Goal: Transaction & Acquisition: Purchase product/service

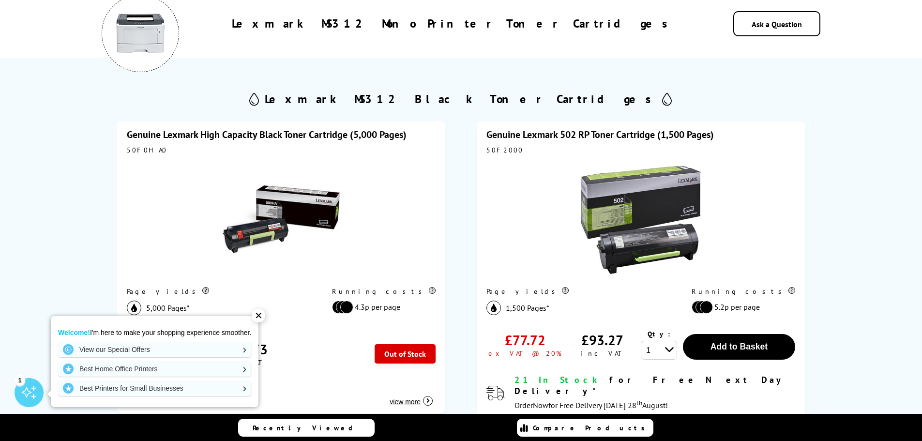
scroll to position [145, 0]
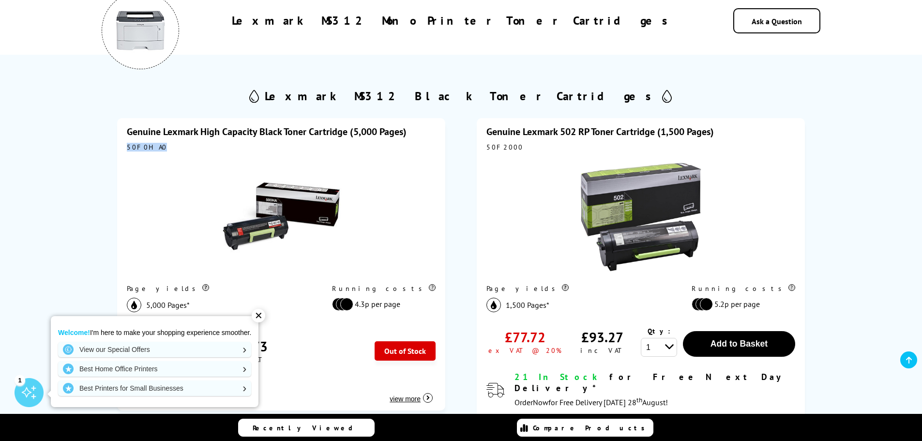
drag, startPoint x: 159, startPoint y: 149, endPoint x: 126, endPoint y: 145, distance: 33.1
click at [126, 145] on div "Genuine Lexmark High Capacity Black Toner Cartridge (5,000 Pages) 50F0HA0 Page …" at bounding box center [281, 264] width 328 height 292
copy div "50F0HA0"
drag, startPoint x: 510, startPoint y: 149, endPoint x: 517, endPoint y: 149, distance: 7.3
click at [513, 149] on div "50F2000" at bounding box center [641, 147] width 309 height 9
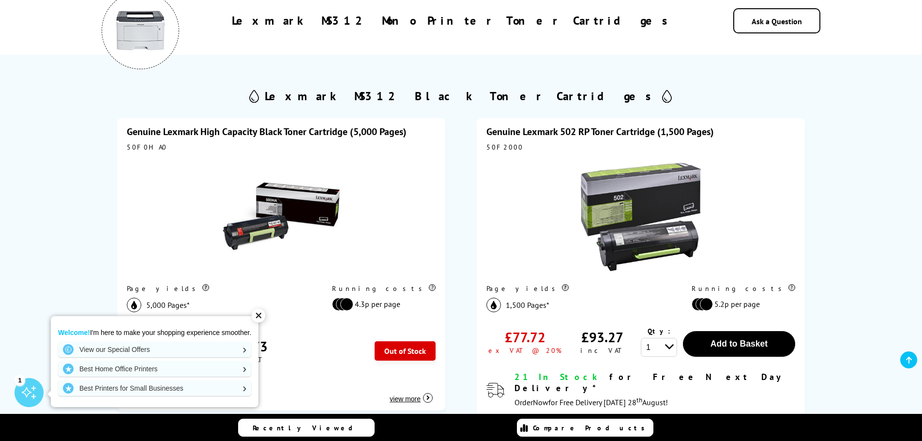
click at [490, 145] on div "50F2000" at bounding box center [641, 147] width 309 height 9
drag, startPoint x: 485, startPoint y: 147, endPoint x: 511, endPoint y: 148, distance: 26.2
click at [511, 148] on div "Genuine Lexmark 502 RP Toner Cartridge (1,500 Pages) 50F2000 Page yields 1,500 …" at bounding box center [641, 281] width 328 height 327
copy div "50F2000"
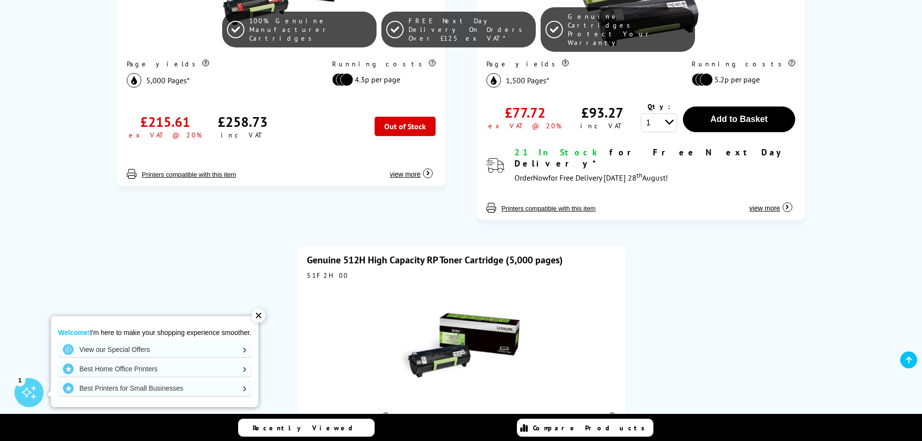
scroll to position [436, 0]
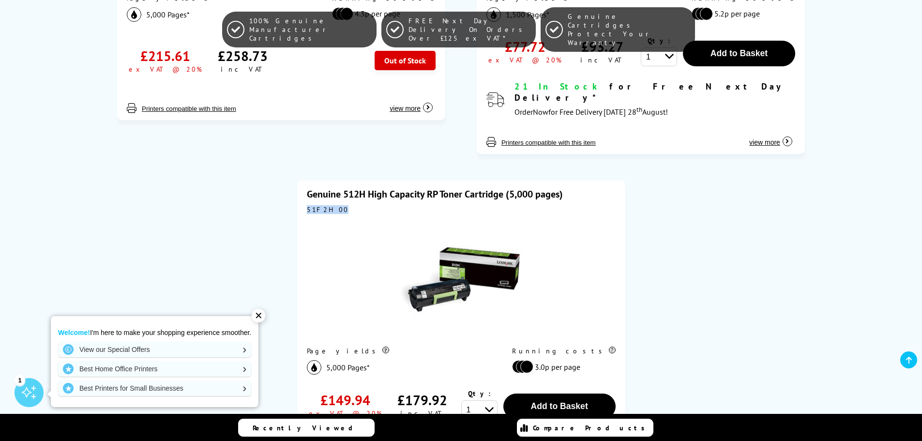
drag, startPoint x: 337, startPoint y: 200, endPoint x: 300, endPoint y: 202, distance: 36.9
click at [300, 202] on div "Genuine 512H High Capacity RP Toner Cartridge (5,000 pages) 51F2H00 Page yields…" at bounding box center [461, 344] width 328 height 327
copy div "51F2H00"
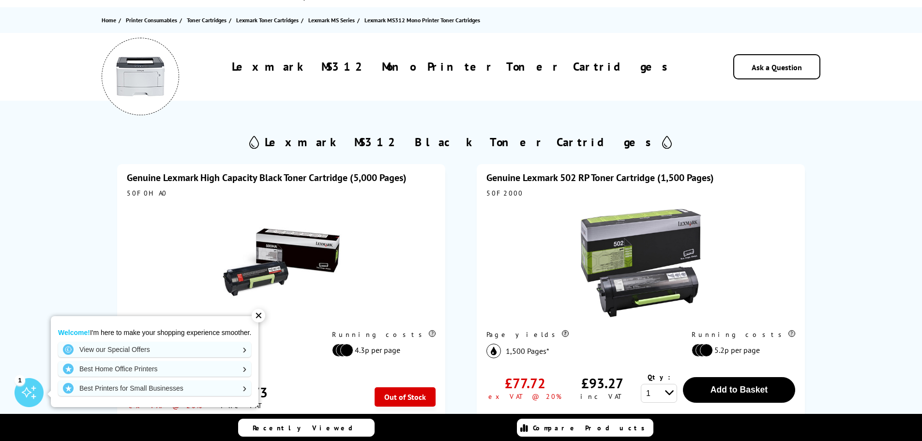
scroll to position [0, 0]
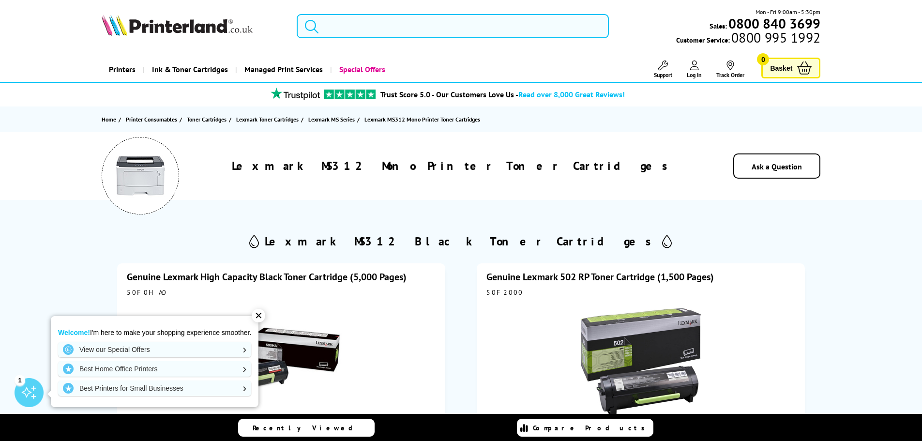
click at [339, 23] on input "search" at bounding box center [453, 26] width 312 height 24
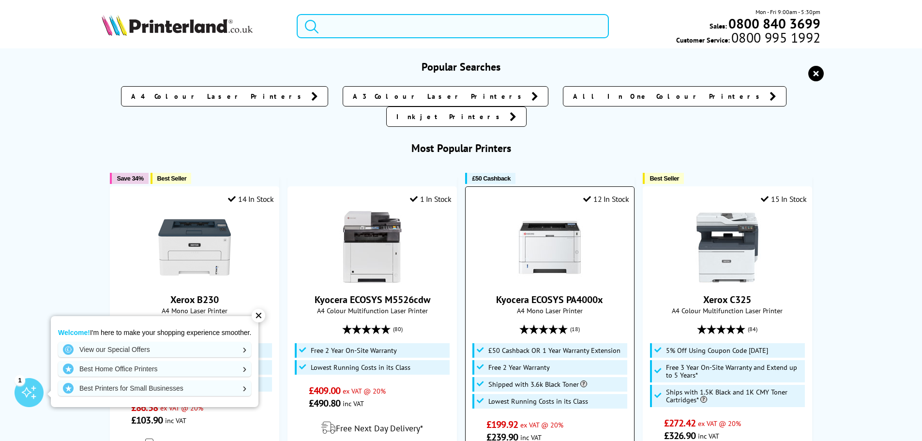
paste input "MS410dn"
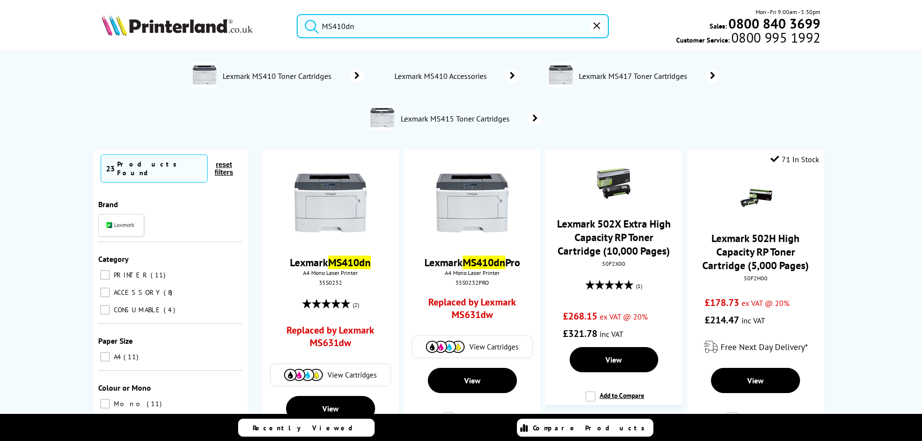
type input "MS410dn"
click at [297, 14] on button "submit" at bounding box center [309, 24] width 24 height 21
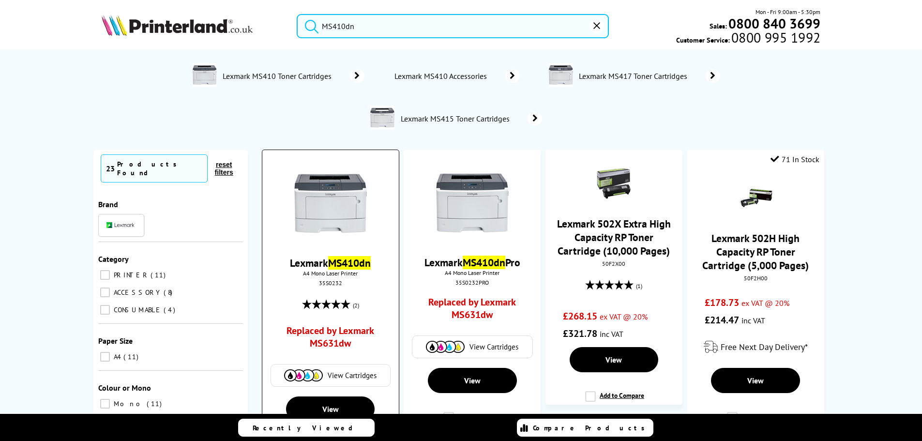
click at [323, 264] on link "Lexmark MS410dn" at bounding box center [330, 263] width 81 height 14
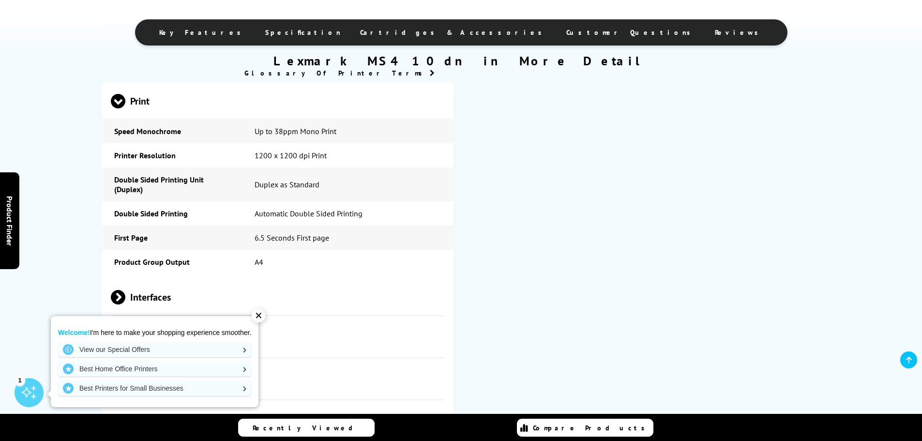
scroll to position [920, 0]
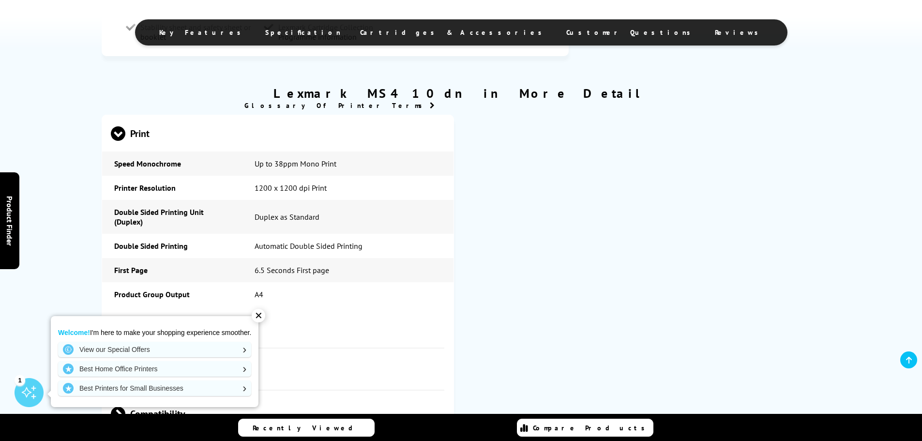
click at [439, 31] on span "Cartridges & Accessories" at bounding box center [453, 32] width 187 height 9
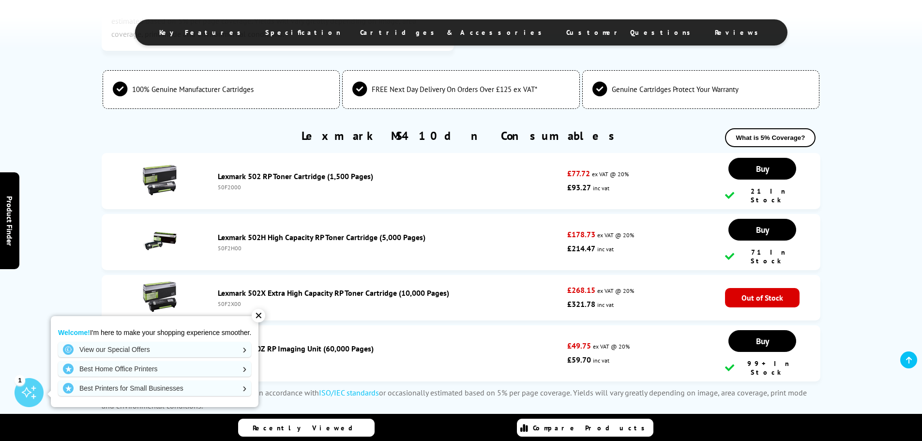
scroll to position [1799, 0]
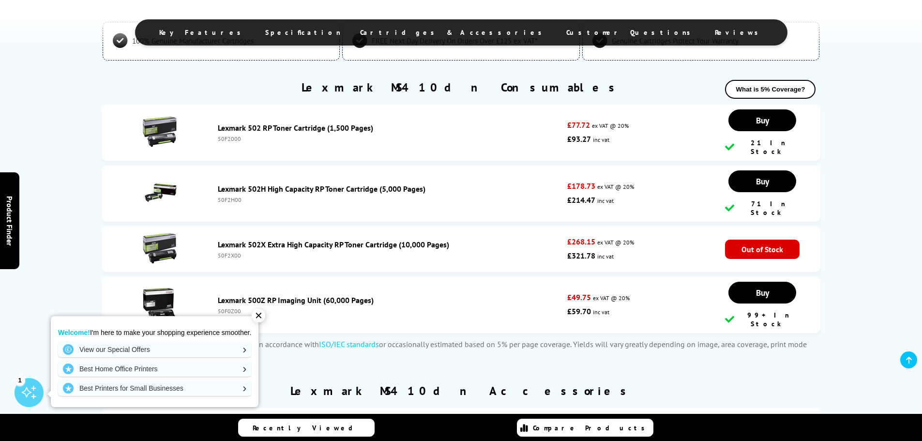
drag, startPoint x: 244, startPoint y: 241, endPoint x: 205, endPoint y: 237, distance: 38.9
click at [205, 237] on li "Lexmark 502X Extra High Capacity RP Toner Cartridge (10,000 Pages) 50F2X00 £268…" at bounding box center [462, 250] width 720 height 46
click at [262, 203] on li "Lexmark 502H High Capacity RP Toner Cartridge (5,000 Pages) 50F2H00 £178.73 ex …" at bounding box center [462, 194] width 720 height 56
drag, startPoint x: 227, startPoint y: 188, endPoint x: 214, endPoint y: 188, distance: 13.6
click at [214, 188] on div "Lexmark 502H High Capacity RP Toner Cartridge (5,000 Pages) 50F2H00" at bounding box center [390, 193] width 355 height 19
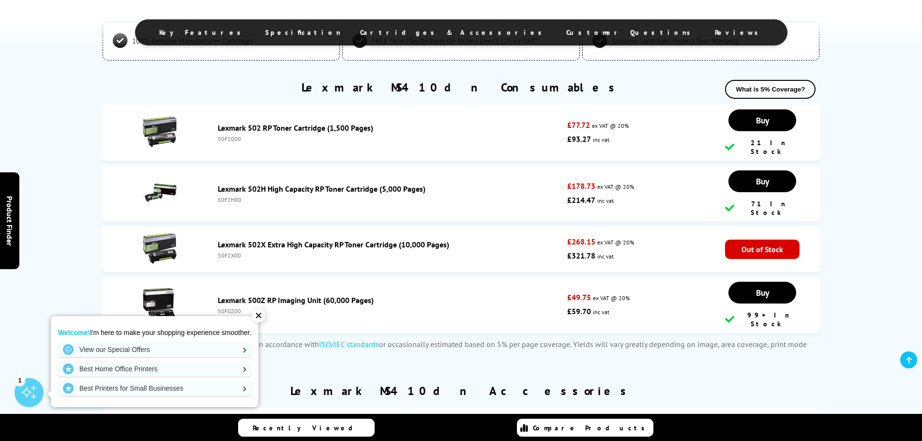
click at [255, 196] on div "50F2H00" at bounding box center [390, 199] width 345 height 7
drag, startPoint x: 255, startPoint y: 187, endPoint x: 215, endPoint y: 188, distance: 40.2
click at [215, 188] on div "Lexmark 502H High Capacity RP Toner Cartridge (5,000 Pages) 50F2H00" at bounding box center [390, 193] width 355 height 19
copy div "50F2H00"
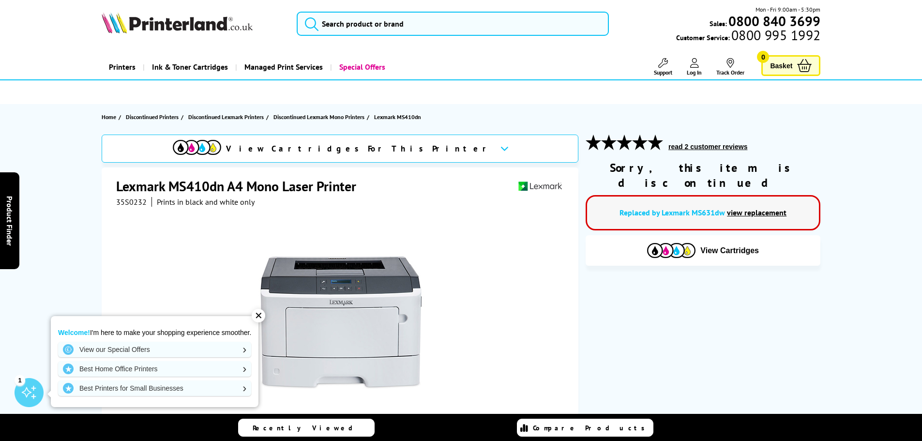
scroll to position [0, 0]
